Goal: Task Accomplishment & Management: Manage account settings

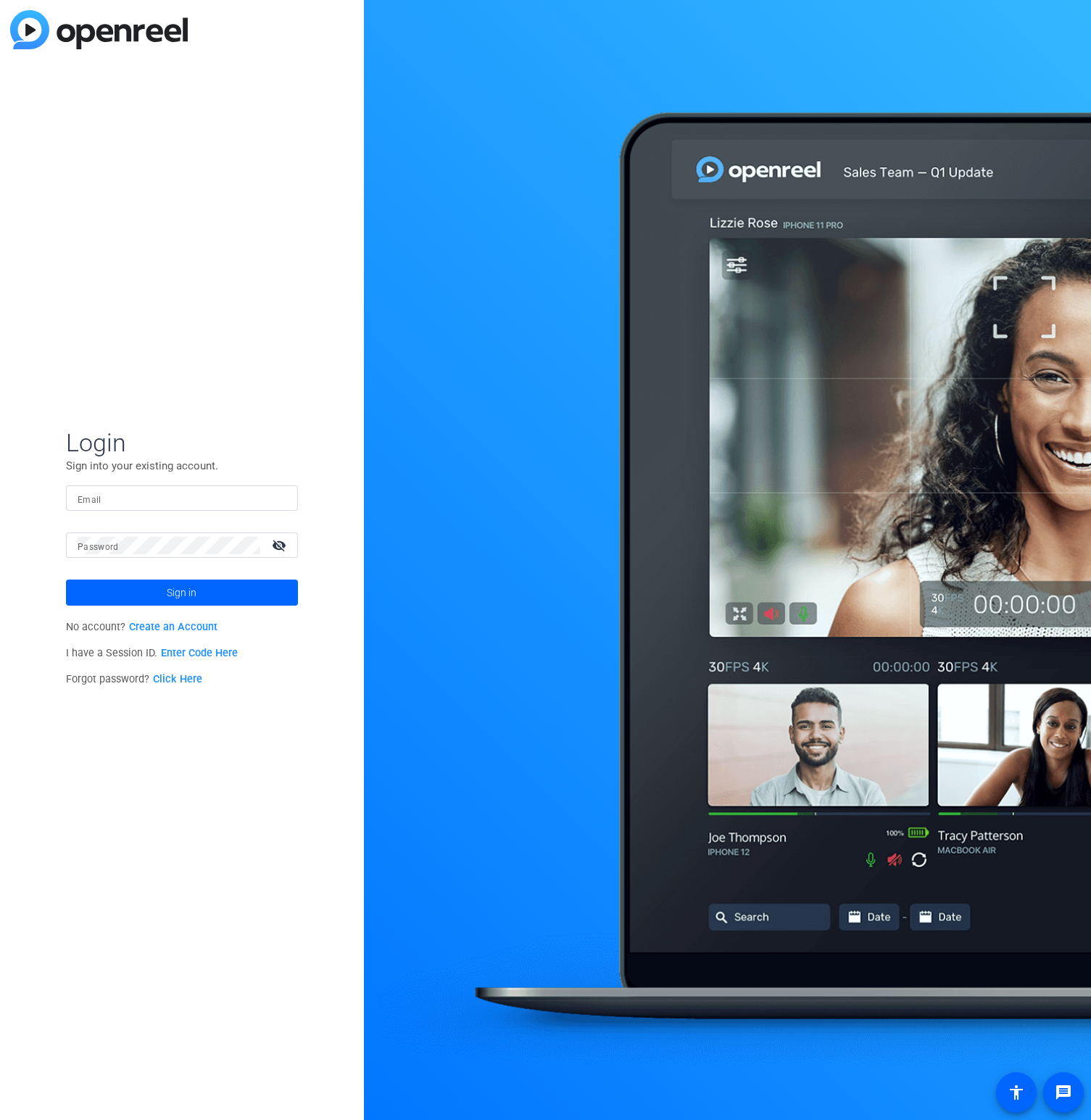
click at [125, 487] on div at bounding box center [181, 498] width 209 height 25
click at [126, 500] on input "Email" at bounding box center [181, 499] width 209 height 18
type input "[EMAIL_ADDRESS][DOMAIN_NAME]"
click at [66, 580] on button "Sign in" at bounding box center [181, 593] width 232 height 26
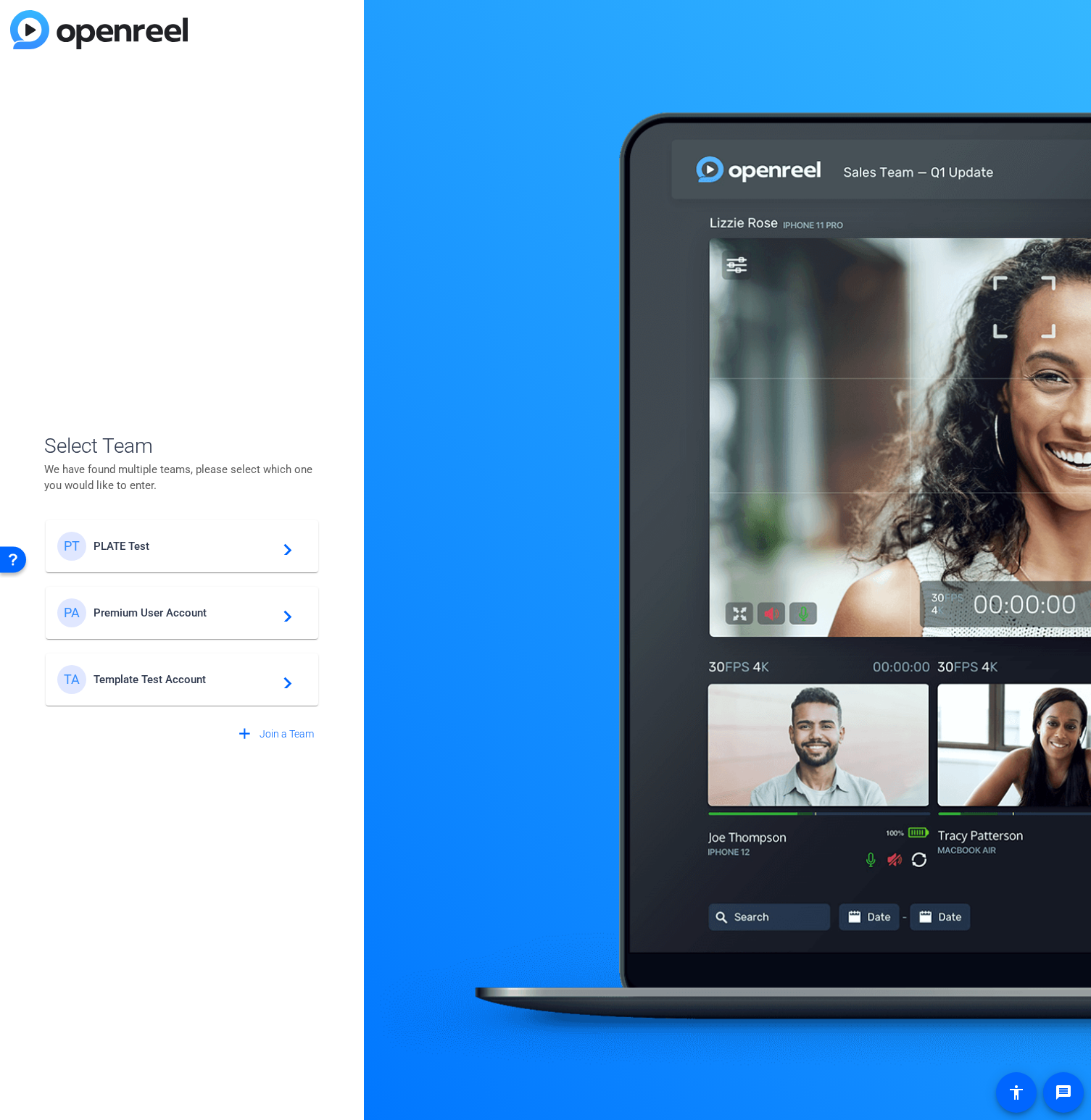
click at [188, 548] on span "PLATE Test" at bounding box center [184, 546] width 181 height 13
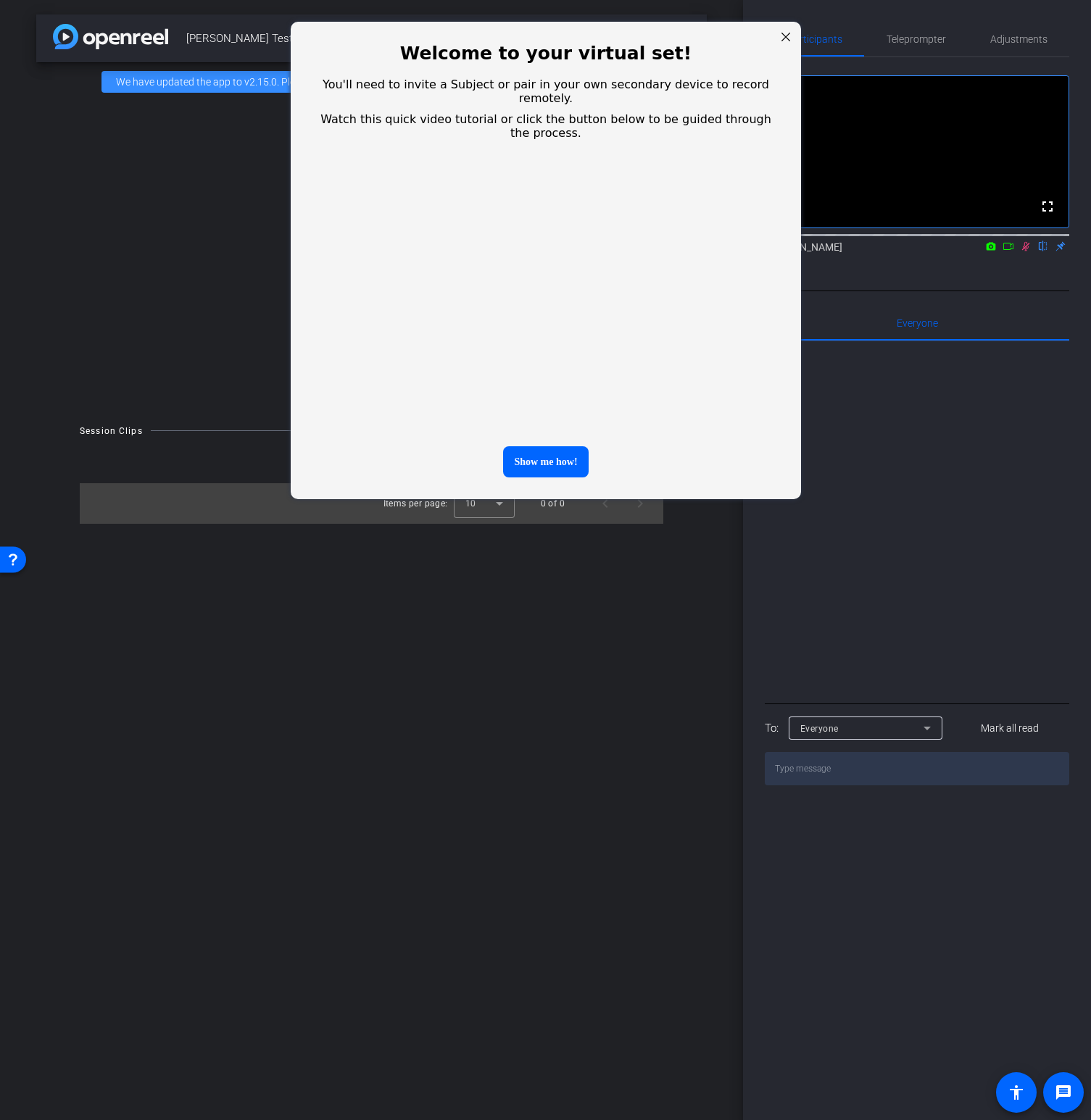
click at [785, 37] on div at bounding box center [785, 37] width 19 height 19
